Goal: Information Seeking & Learning: Learn about a topic

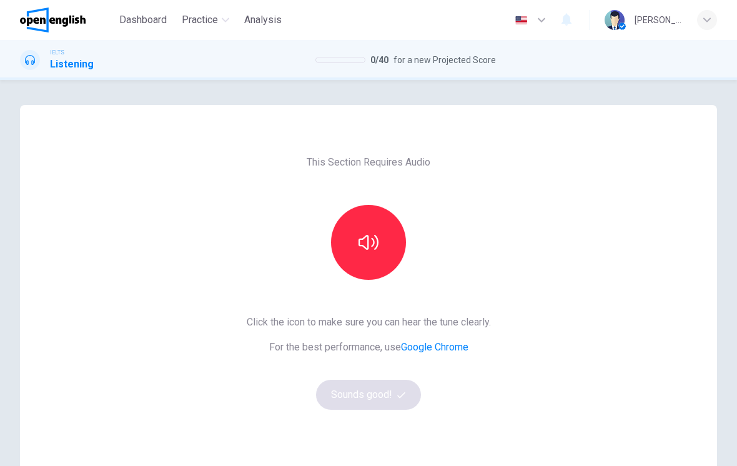
click at [378, 249] on icon "button" at bounding box center [369, 242] width 20 height 20
click at [373, 394] on button "Sounds good!" at bounding box center [368, 395] width 105 height 30
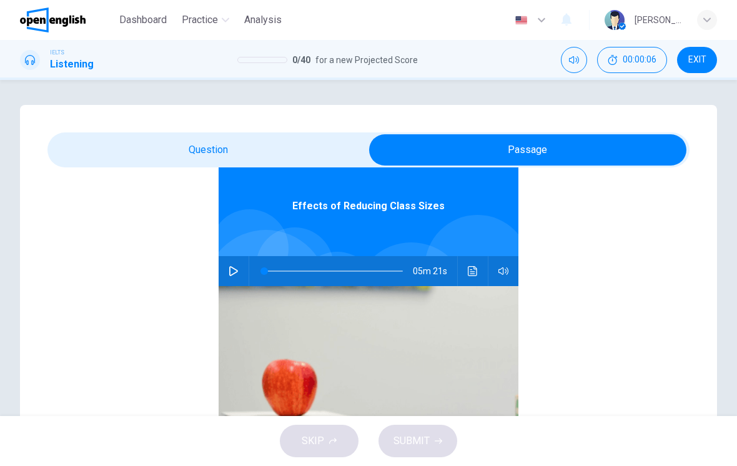
scroll to position [70, 0]
click at [241, 270] on button "button" at bounding box center [234, 271] width 20 height 30
click at [471, 267] on icon "Click to see the audio transcription" at bounding box center [473, 271] width 10 height 10
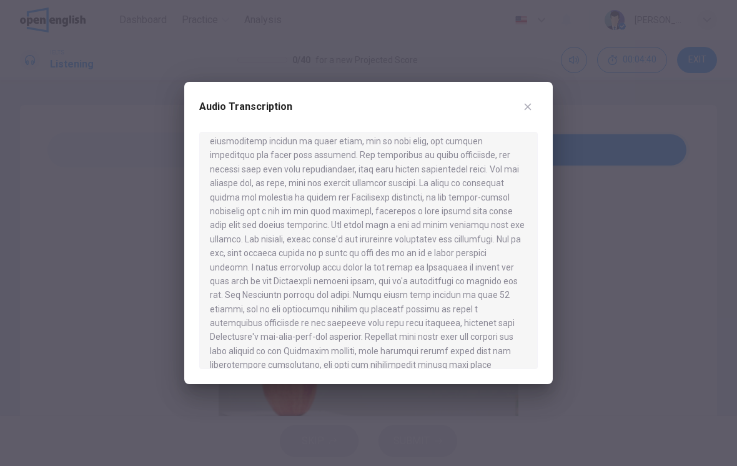
scroll to position [581, 0]
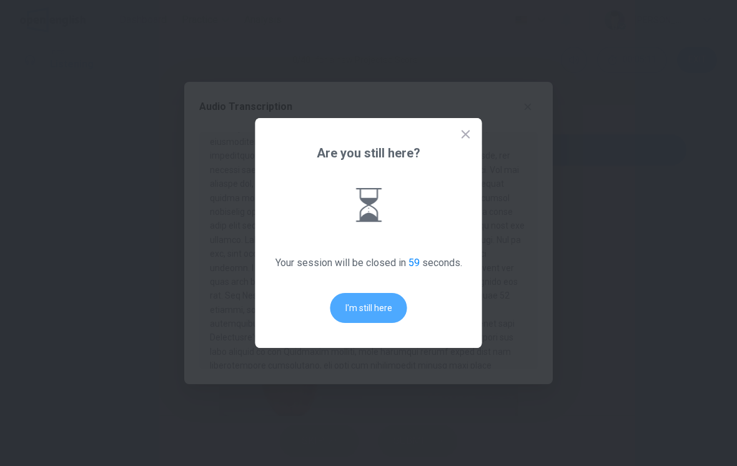
click at [376, 307] on button "I'm still here" at bounding box center [368, 308] width 77 height 30
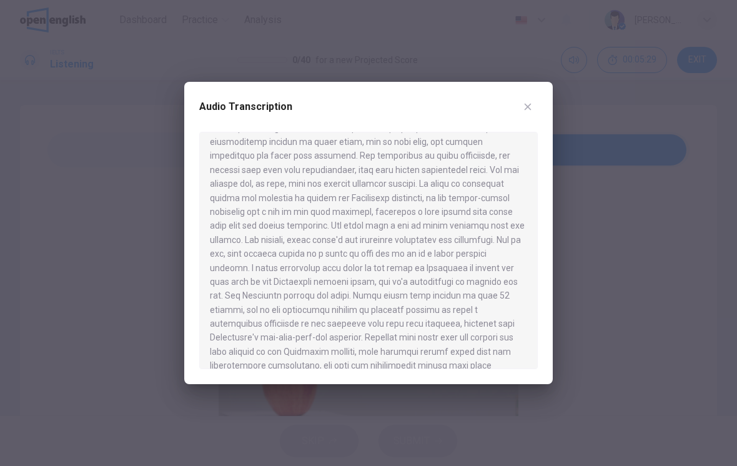
type input "*"
click at [530, 106] on icon "button" at bounding box center [528, 107] width 7 height 7
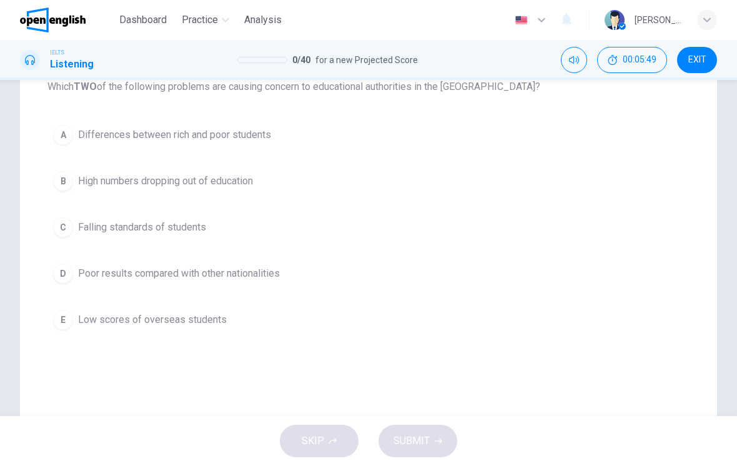
scroll to position [180, 0]
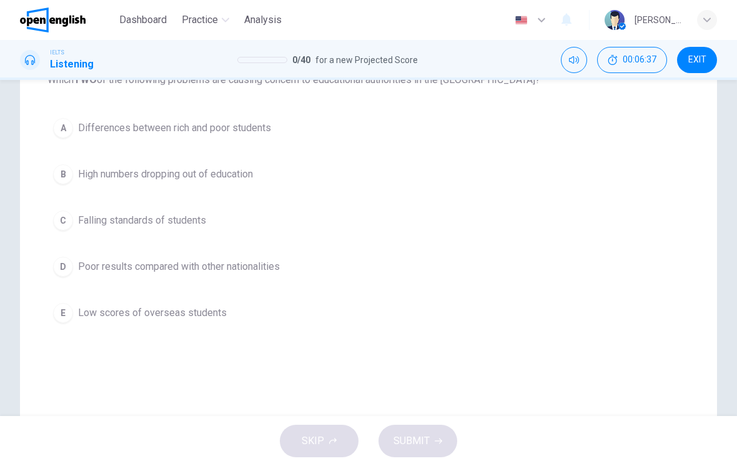
click at [114, 126] on span "Differences between rich and poor students" at bounding box center [174, 128] width 193 height 15
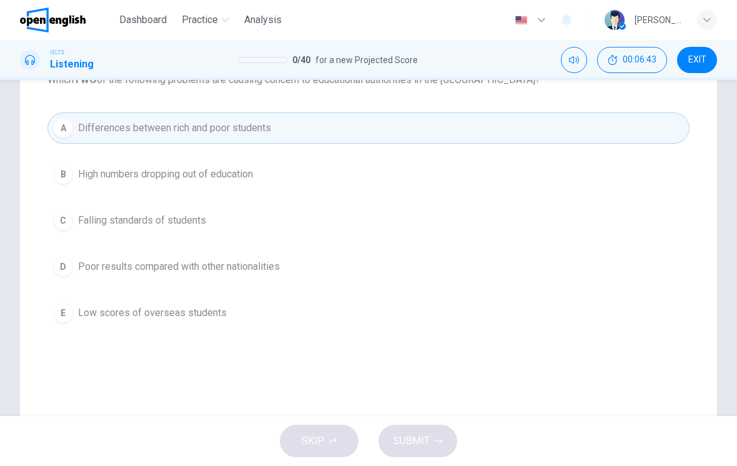
click at [101, 217] on span "Falling standards of students" at bounding box center [142, 220] width 128 height 15
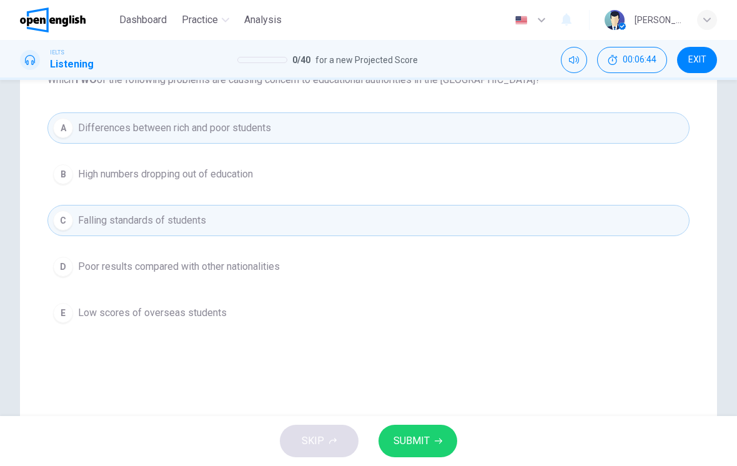
click at [443, 427] on button "SUBMIT" at bounding box center [417, 441] width 79 height 32
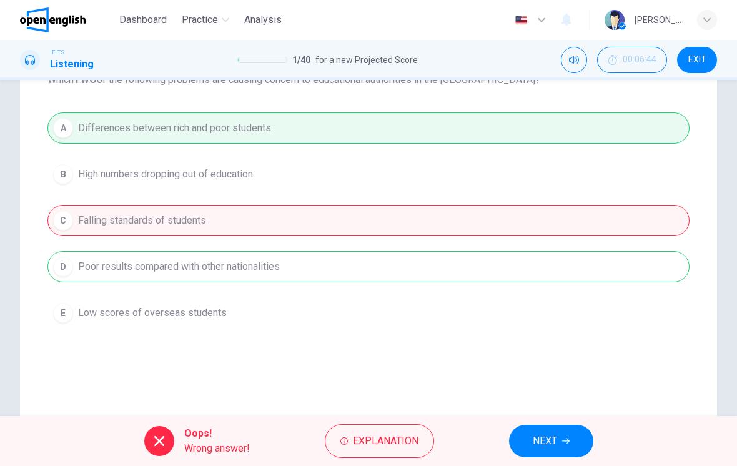
click at [552, 429] on button "NEXT" at bounding box center [551, 441] width 84 height 32
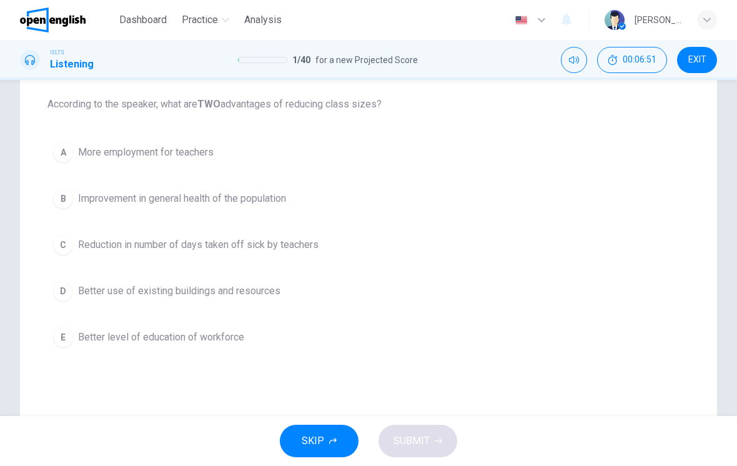
scroll to position [156, 0]
click at [120, 249] on span "Reduction in number of days taken off sick by teachers" at bounding box center [198, 244] width 240 height 15
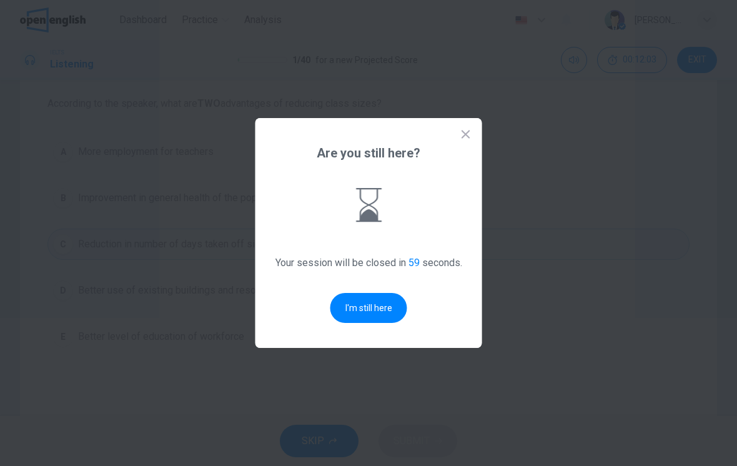
click at [371, 304] on button "I'm still here" at bounding box center [368, 308] width 77 height 30
click at [350, 305] on button "I'm still here" at bounding box center [368, 308] width 77 height 30
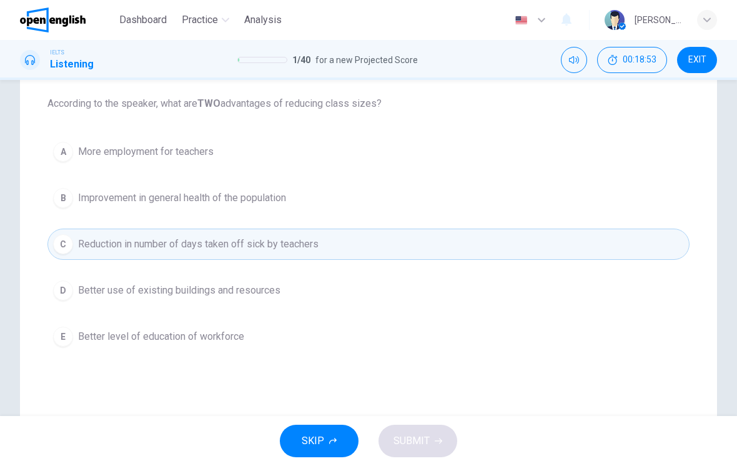
scroll to position [166, 0]
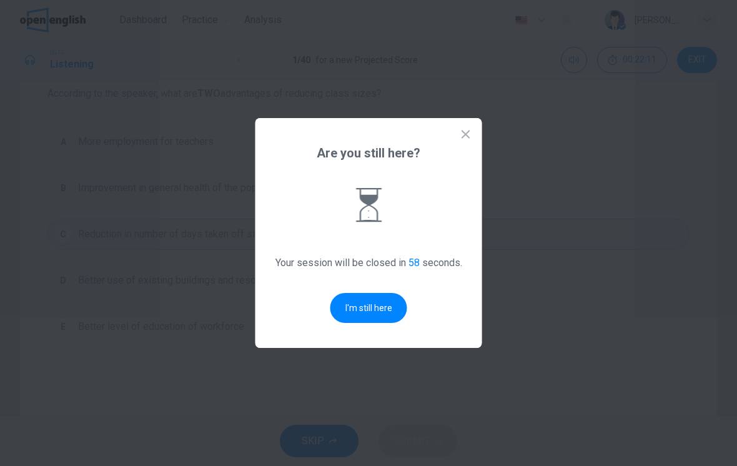
click at [294, 194] on div "Are you still here? Your session will be closed in 58 seconds. I'm still here" at bounding box center [368, 233] width 227 height 230
click at [368, 305] on button "I'm still here" at bounding box center [368, 308] width 77 height 30
click at [395, 304] on button "I'm still here" at bounding box center [368, 308] width 77 height 30
click at [373, 302] on button "I'm still here" at bounding box center [368, 308] width 77 height 30
